Goal: Communication & Community: Share content

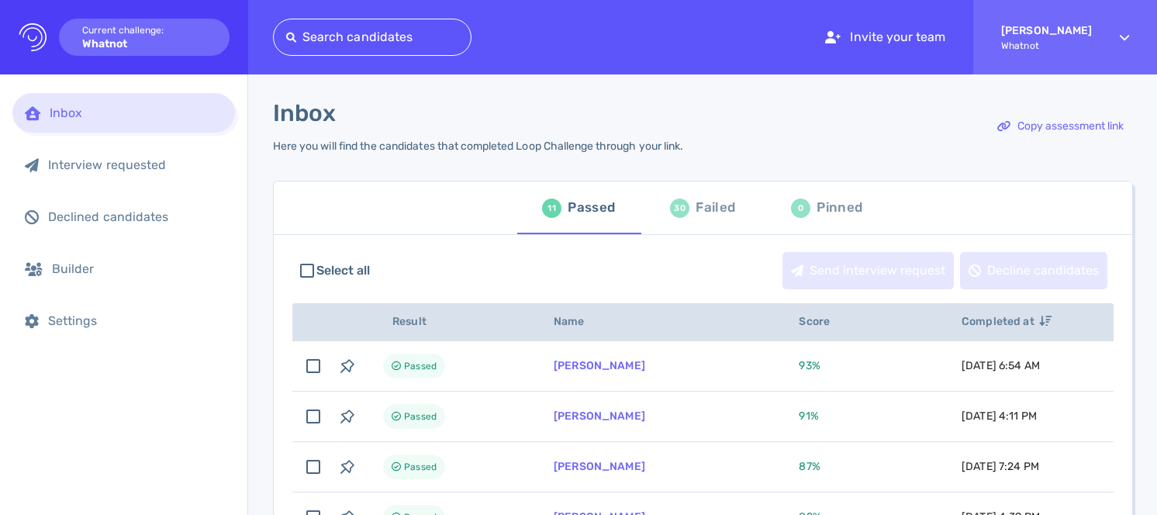
click at [698, 212] on div "Failed" at bounding box center [716, 207] width 40 height 23
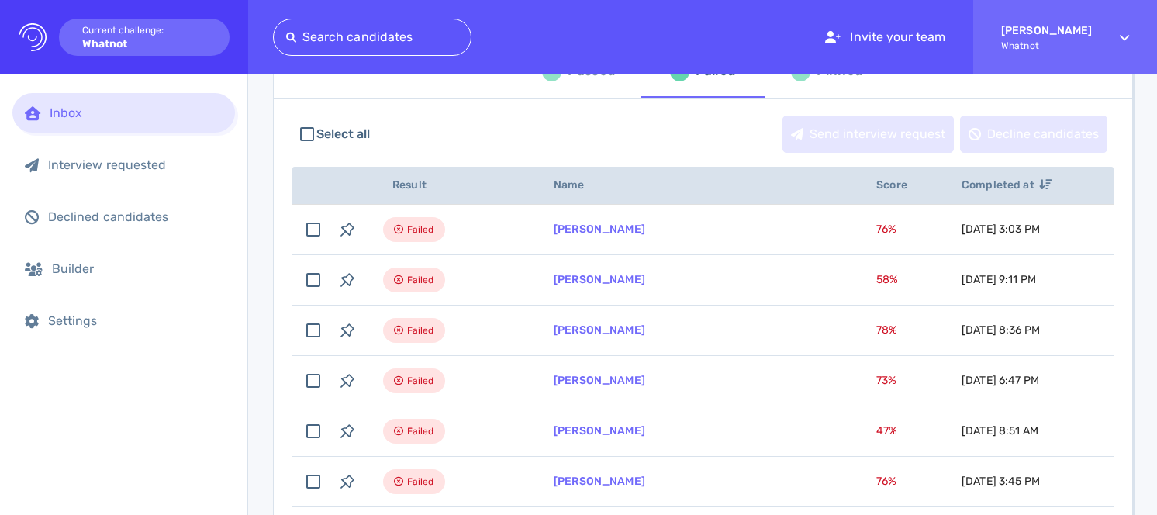
scroll to position [181, 0]
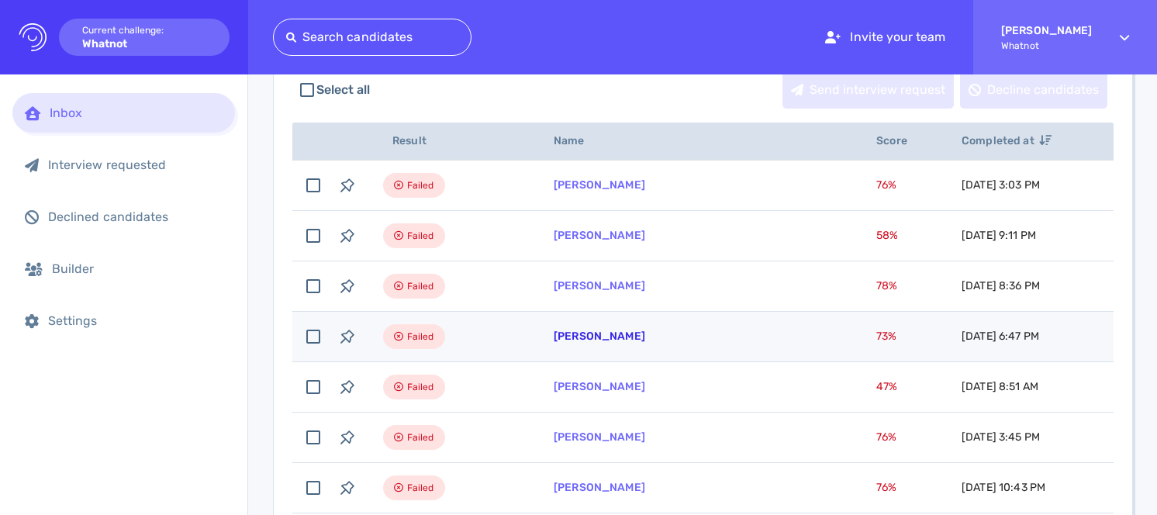
click at [605, 336] on link "[PERSON_NAME]" at bounding box center [600, 336] width 92 height 13
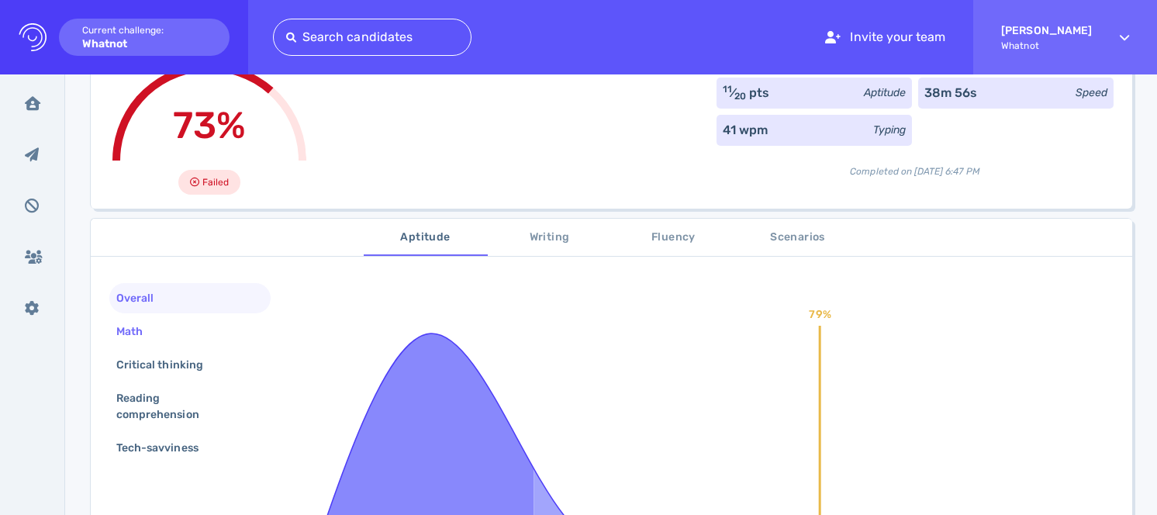
click at [189, 330] on div "Math" at bounding box center [189, 331] width 161 height 30
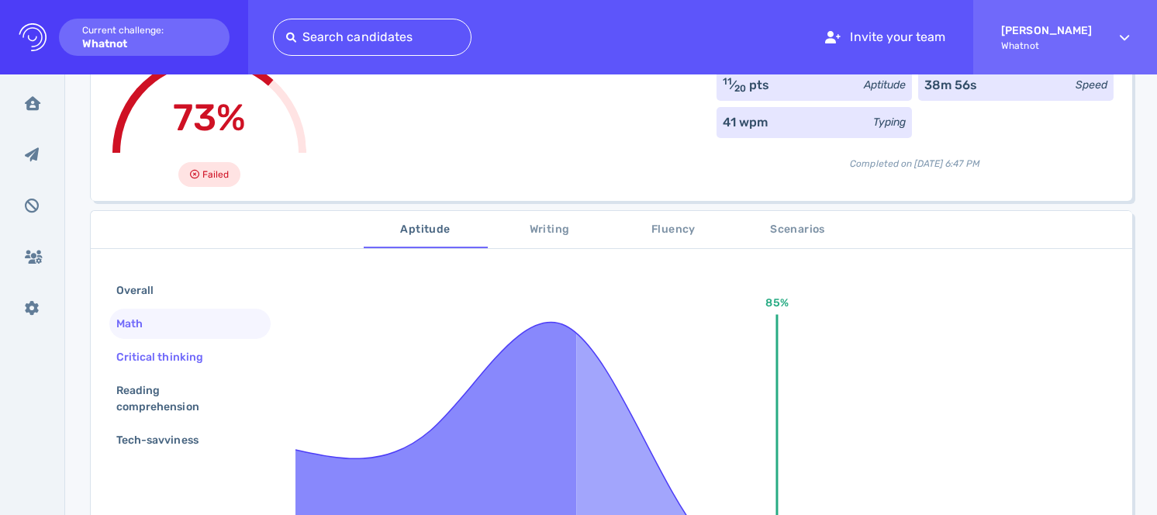
click at [193, 358] on div "Critical thinking" at bounding box center [167, 357] width 109 height 22
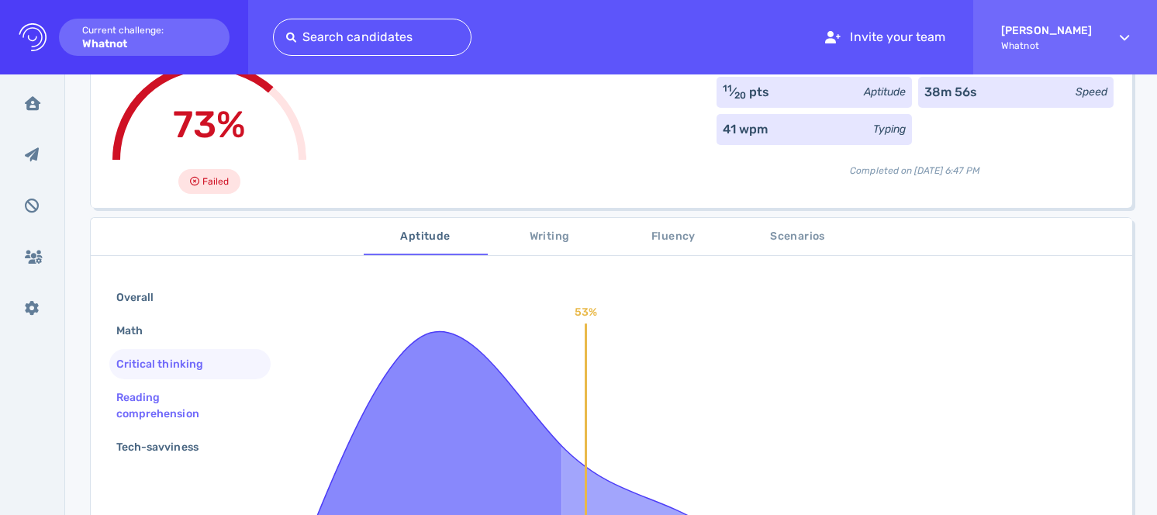
click at [194, 390] on div "Reading comprehension" at bounding box center [183, 405] width 141 height 39
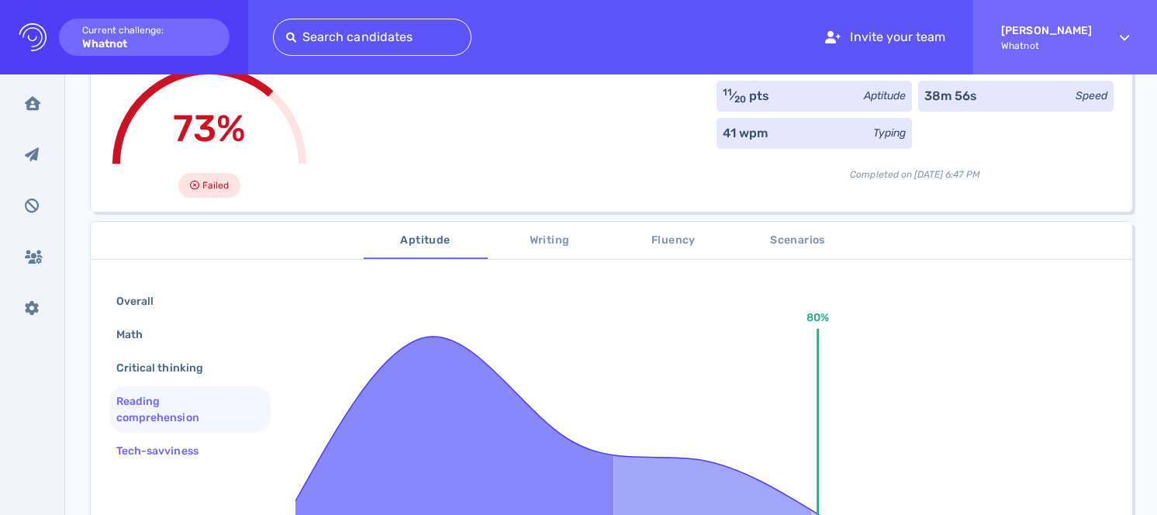
click at [202, 459] on div "Tech-savviness" at bounding box center [165, 451] width 104 height 22
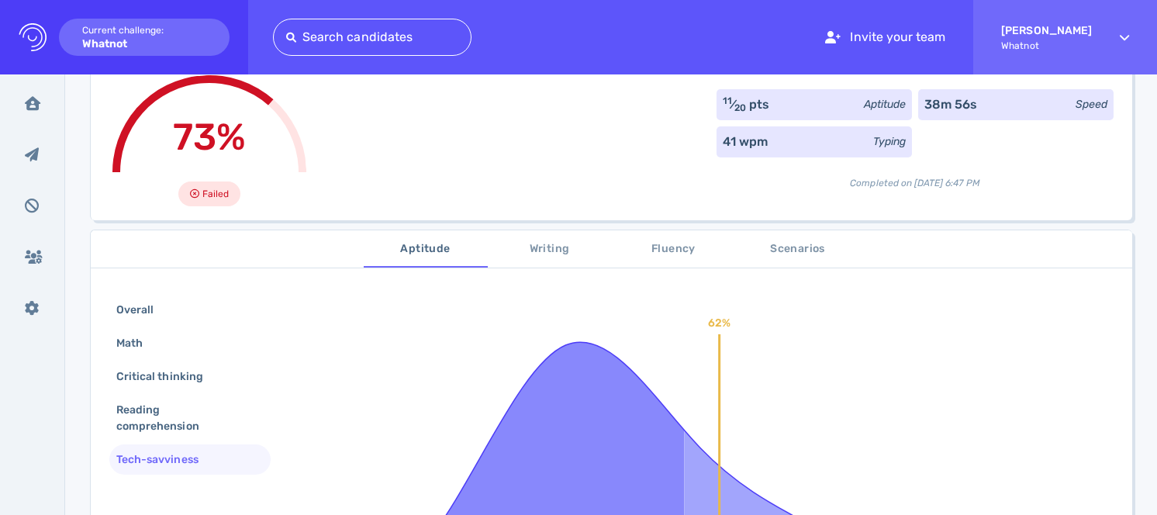
scroll to position [110, 0]
click at [140, 310] on div "Overall" at bounding box center [142, 311] width 59 height 22
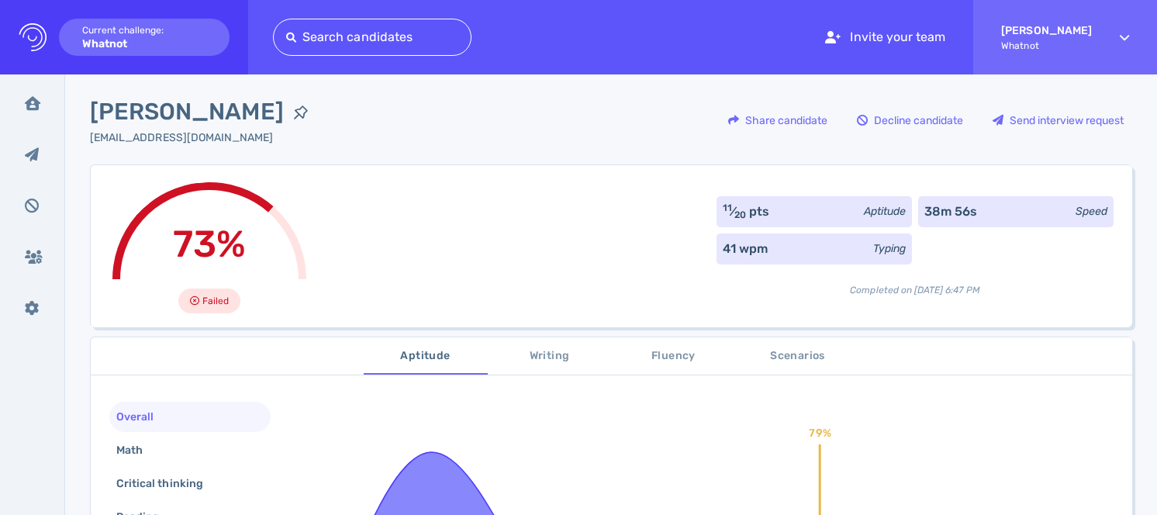
scroll to position [0, 0]
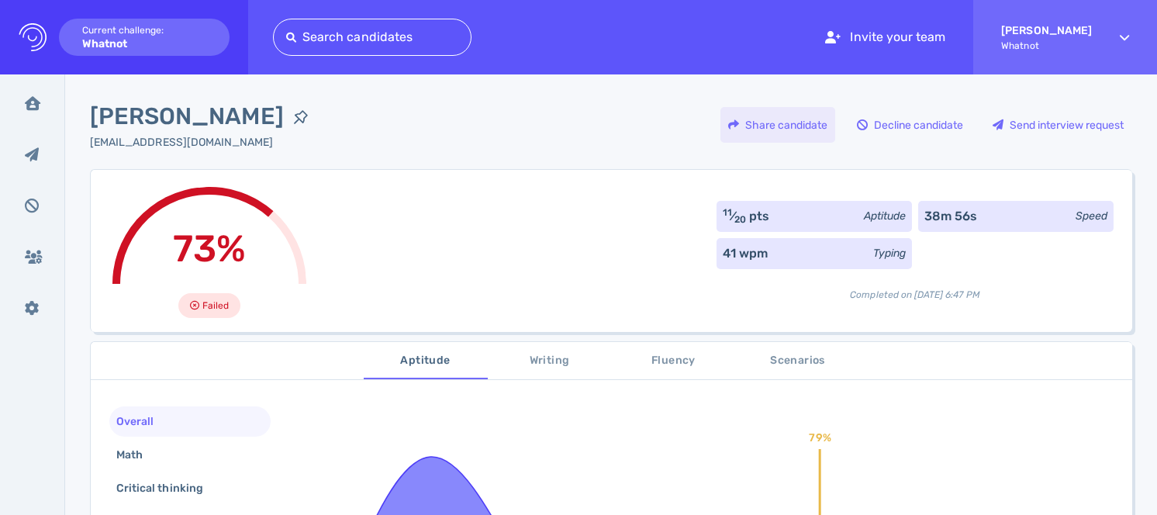
click at [797, 125] on div "Share candidate" at bounding box center [778, 125] width 115 height 36
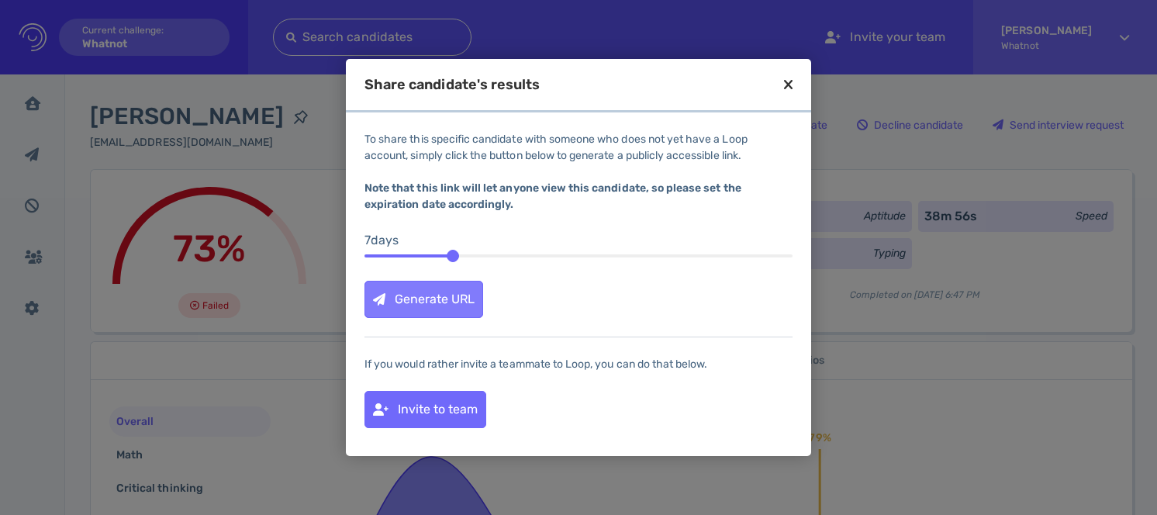
click at [412, 312] on div "Generate URL" at bounding box center [423, 300] width 117 height 36
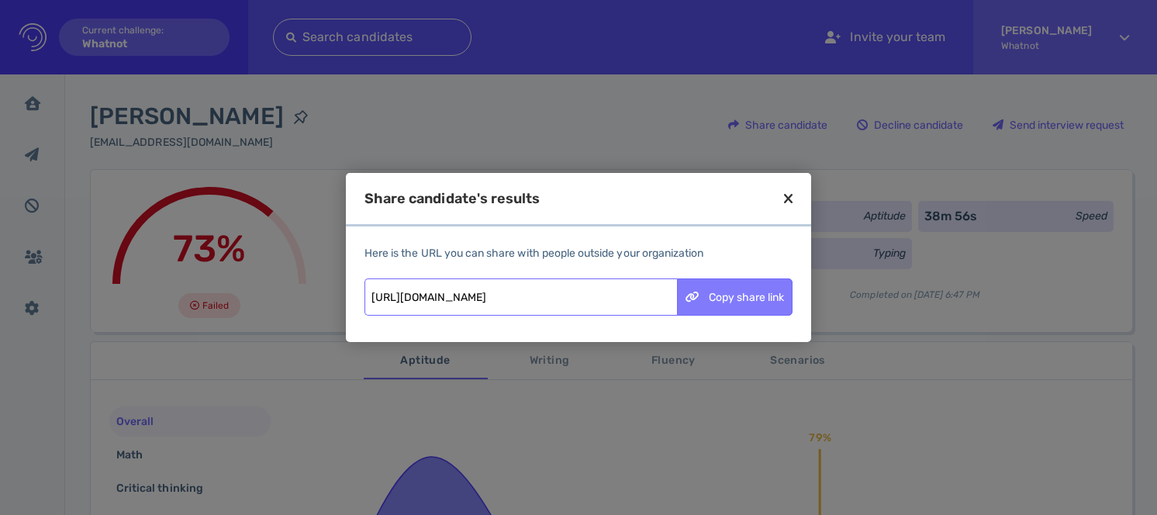
click at [756, 300] on div "Copy share link" at bounding box center [735, 297] width 114 height 36
click at [792, 198] on icon at bounding box center [788, 199] width 9 height 14
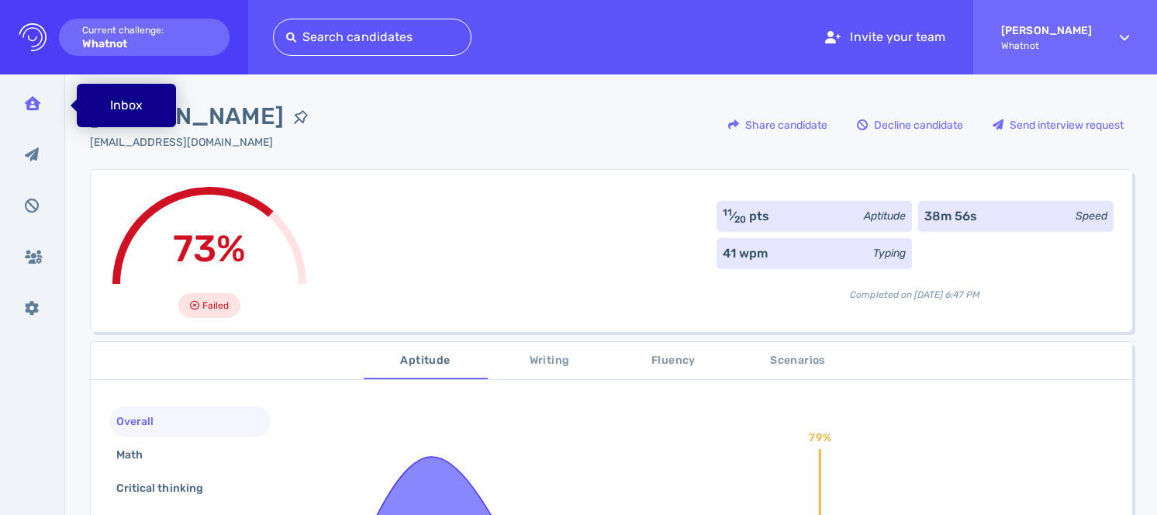
click at [20, 105] on div "Inbox" at bounding box center [32, 103] width 40 height 39
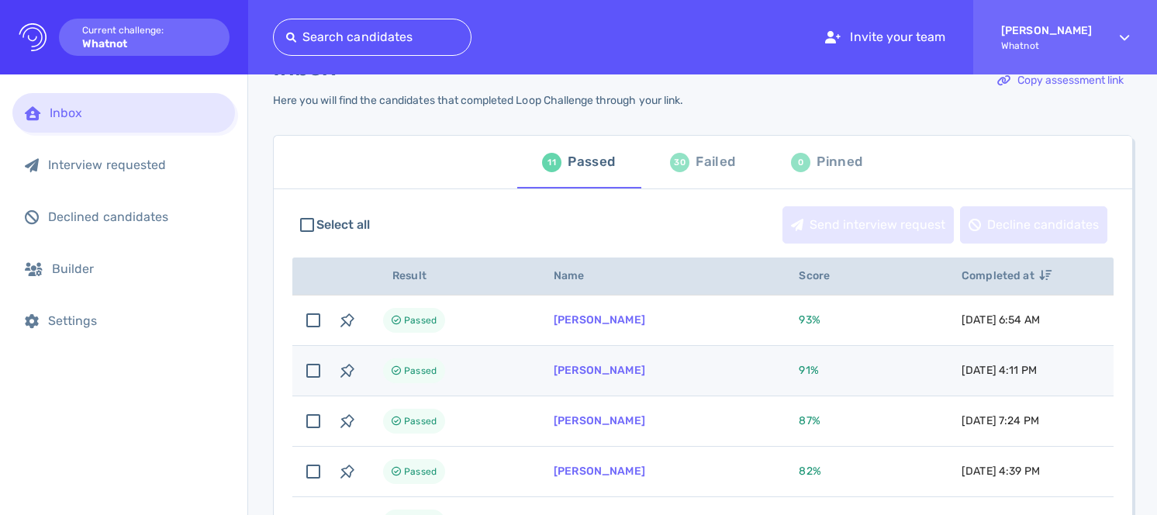
scroll to position [47, 0]
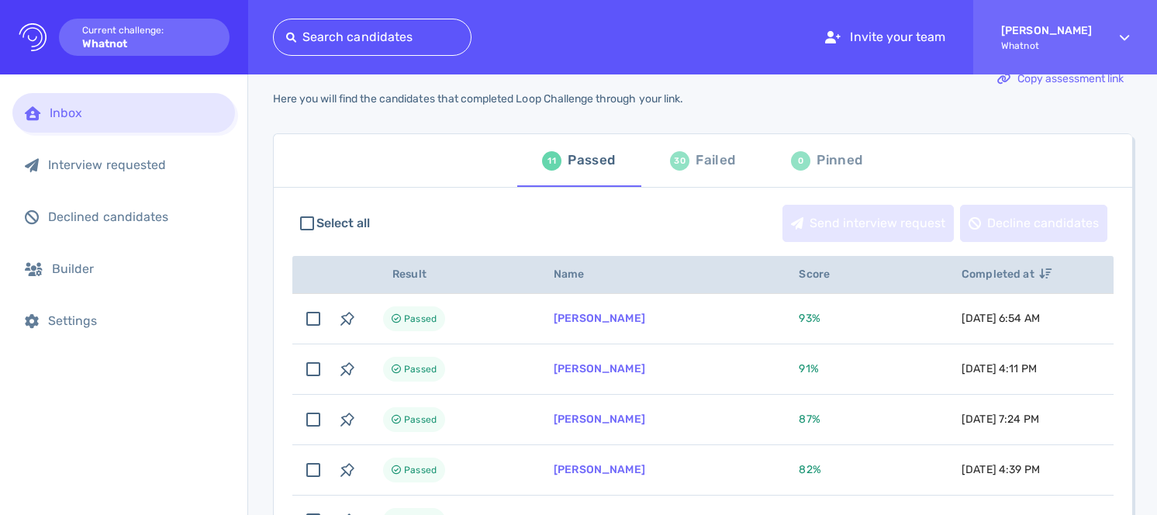
click at [686, 172] on div "30 Failed" at bounding box center [702, 160] width 65 height 43
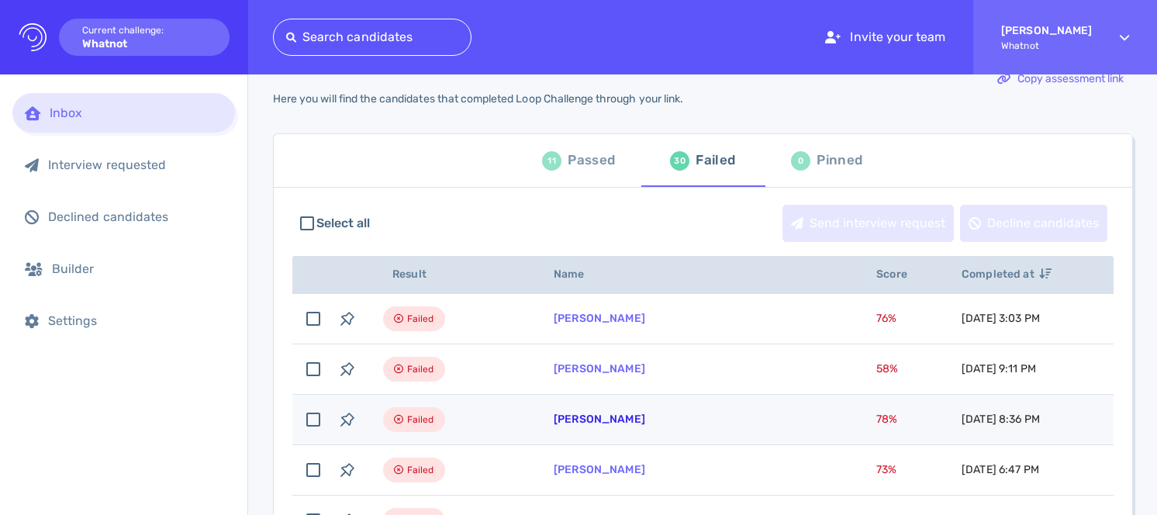
click at [603, 417] on link "Julie Moreno" at bounding box center [600, 419] width 92 height 13
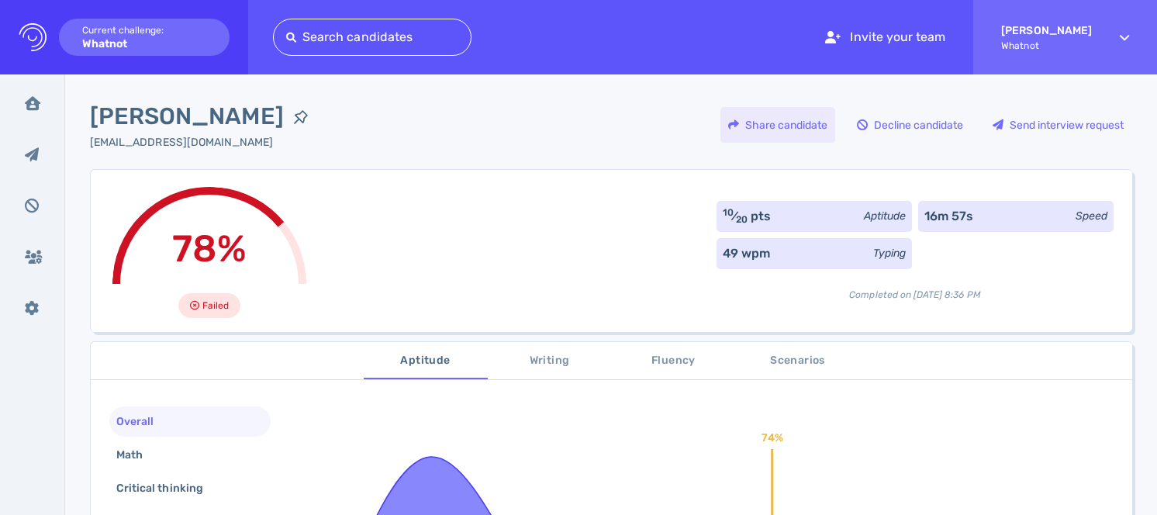
click at [794, 133] on div "Share candidate" at bounding box center [778, 125] width 115 height 36
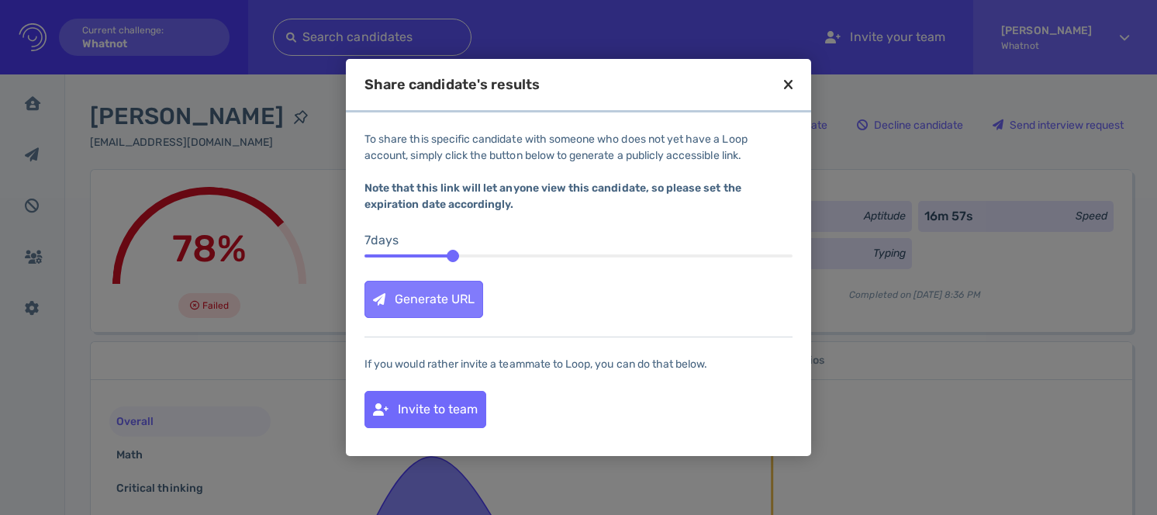
click at [458, 306] on div "Generate URL" at bounding box center [423, 300] width 117 height 36
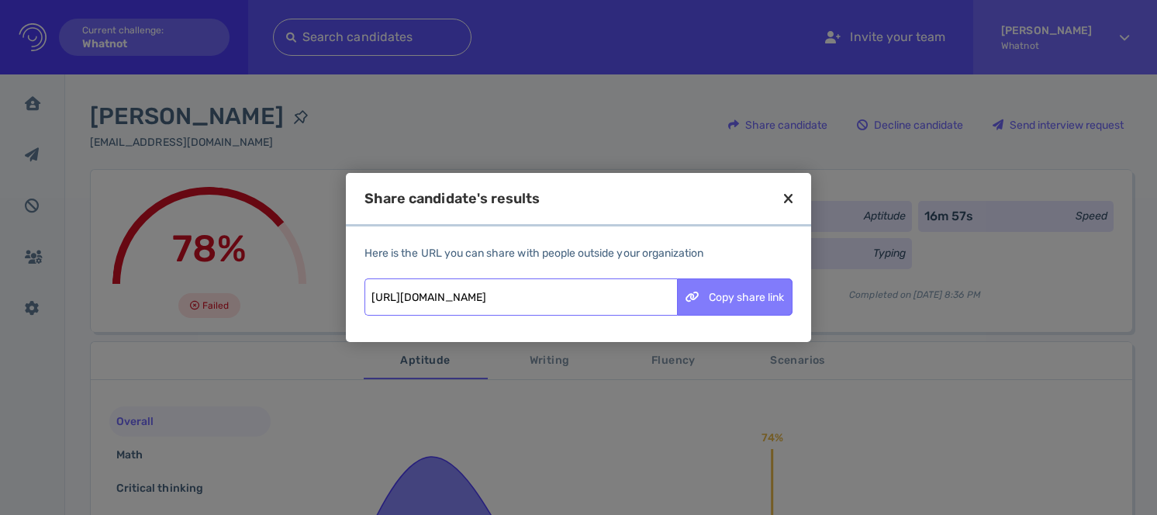
click at [749, 292] on div "Copy share link" at bounding box center [735, 297] width 114 height 36
click at [793, 202] on div "Share candidate's results" at bounding box center [578, 209] width 465 height 35
click at [794, 202] on div "Share candidate's results" at bounding box center [578, 209] width 465 height 35
click at [788, 199] on icon at bounding box center [788, 199] width 9 height 14
